Goal: Task Accomplishment & Management: Use online tool/utility

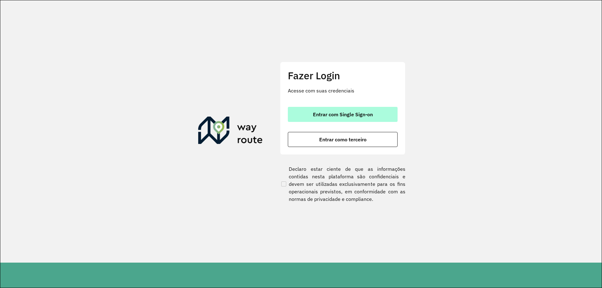
click at [339, 117] on span "Entrar com Single Sign-on" at bounding box center [343, 114] width 60 height 5
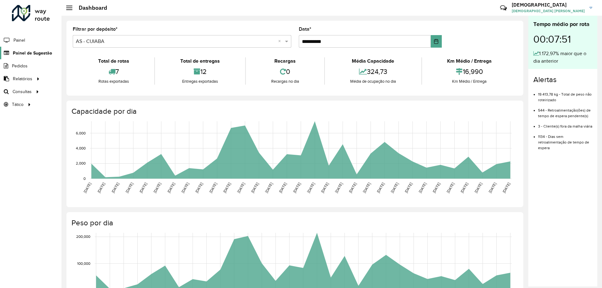
click at [31, 51] on span "Painel de Sugestão" at bounding box center [32, 53] width 39 height 7
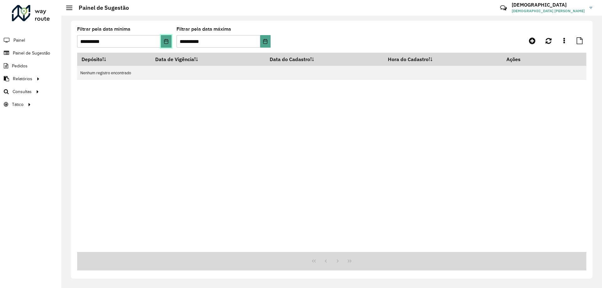
click at [162, 40] on button "Choose Date" at bounding box center [166, 41] width 10 height 13
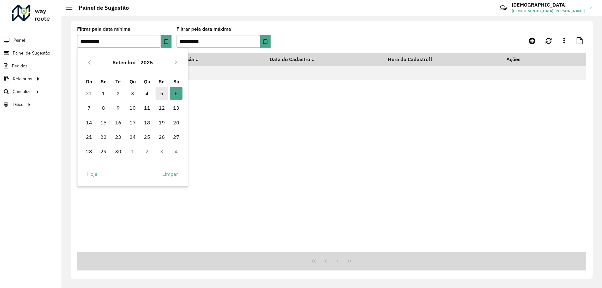
click at [161, 95] on span "5" at bounding box center [161, 93] width 13 height 13
type input "**********"
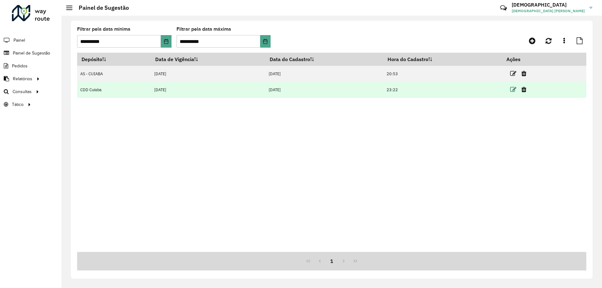
click at [515, 87] on icon at bounding box center [513, 90] width 6 height 6
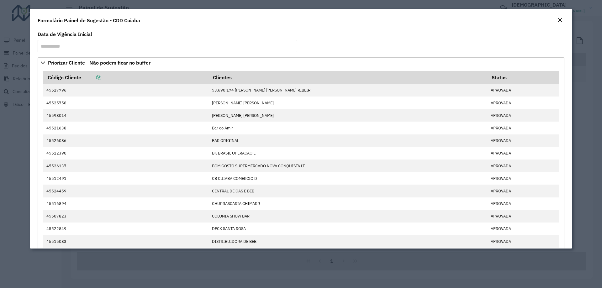
click at [558, 19] on em "Close" at bounding box center [559, 20] width 5 height 5
